Goal: Information Seeking & Learning: Learn about a topic

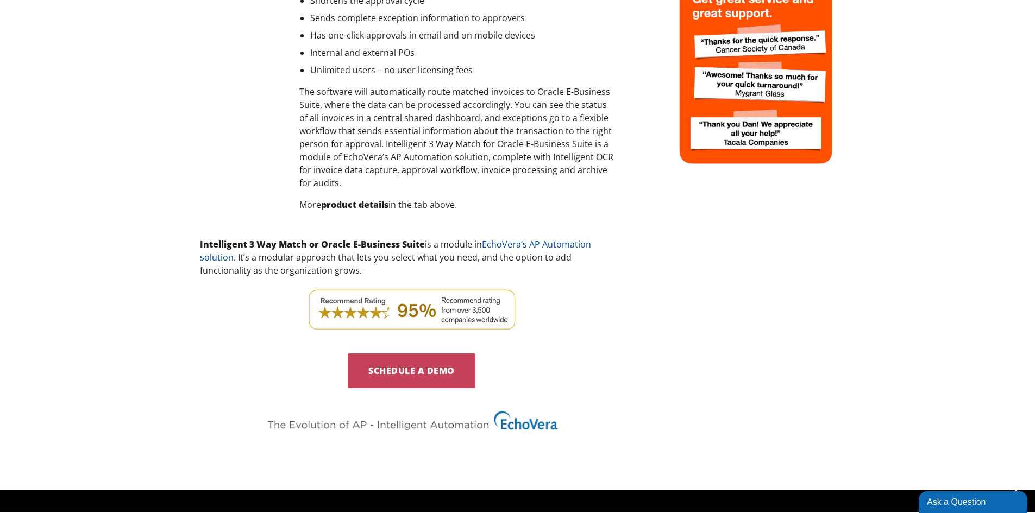
scroll to position [469, 0]
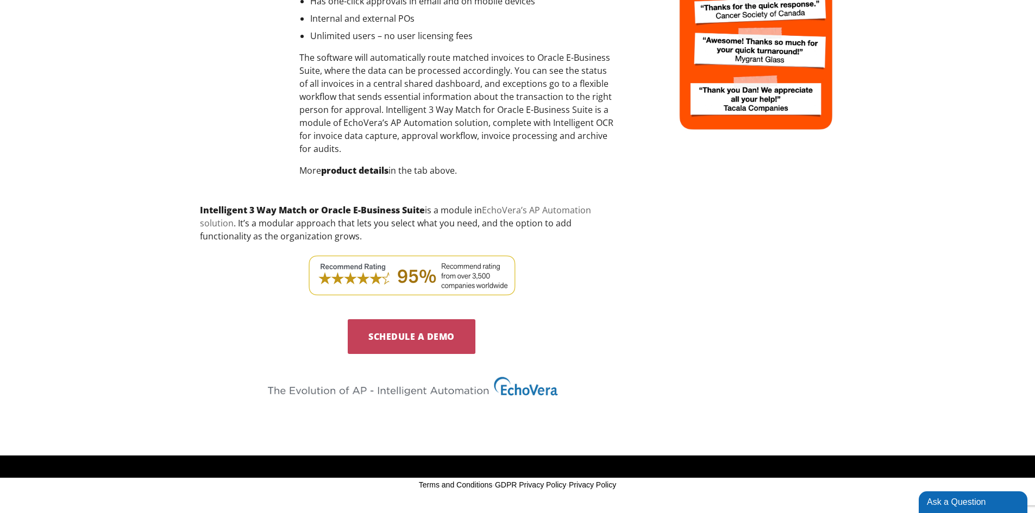
click at [534, 208] on link "EchoVera’s AP Automation solution" at bounding box center [395, 216] width 391 height 25
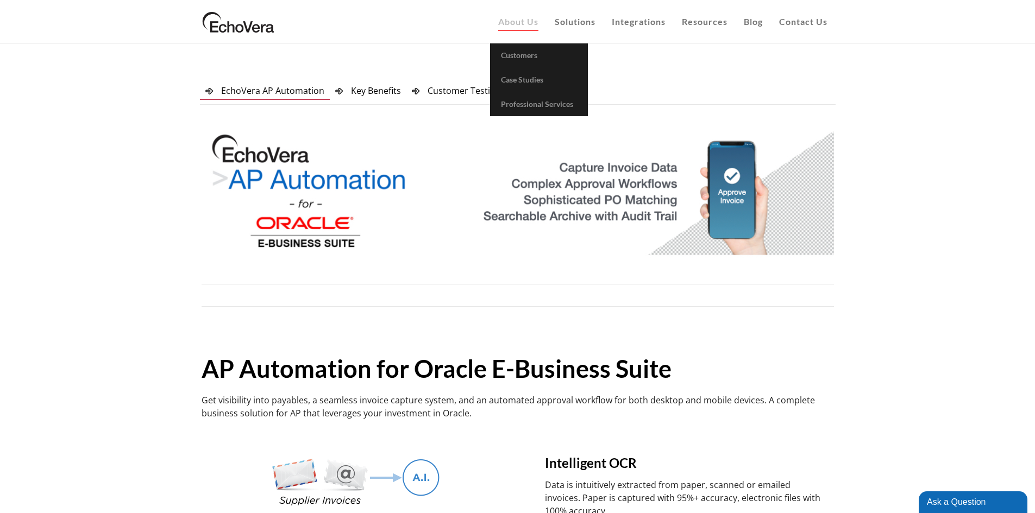
click at [515, 21] on span "About Us" at bounding box center [518, 21] width 40 height 10
